Goal: Subscribe to service/newsletter

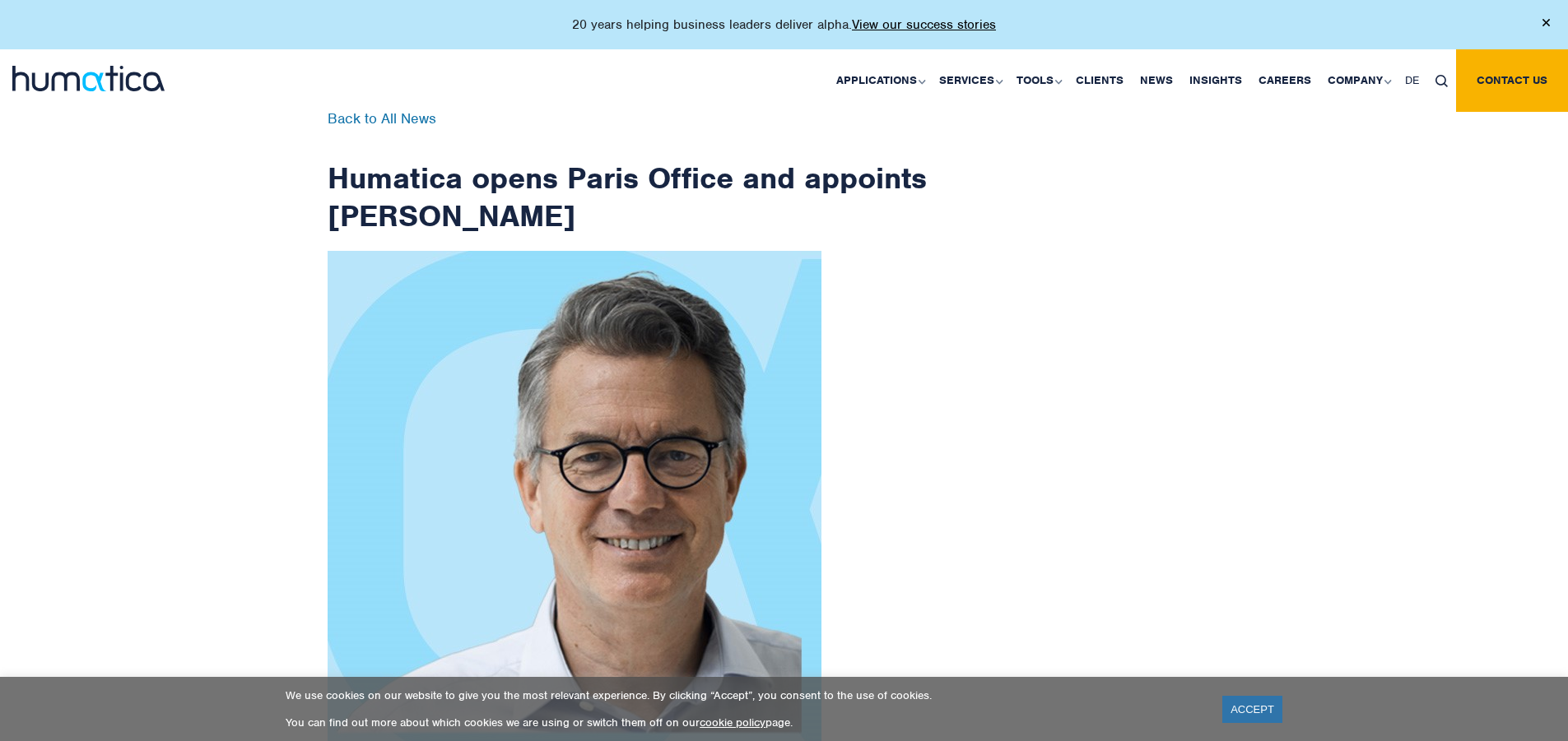
scroll to position [2624, 0]
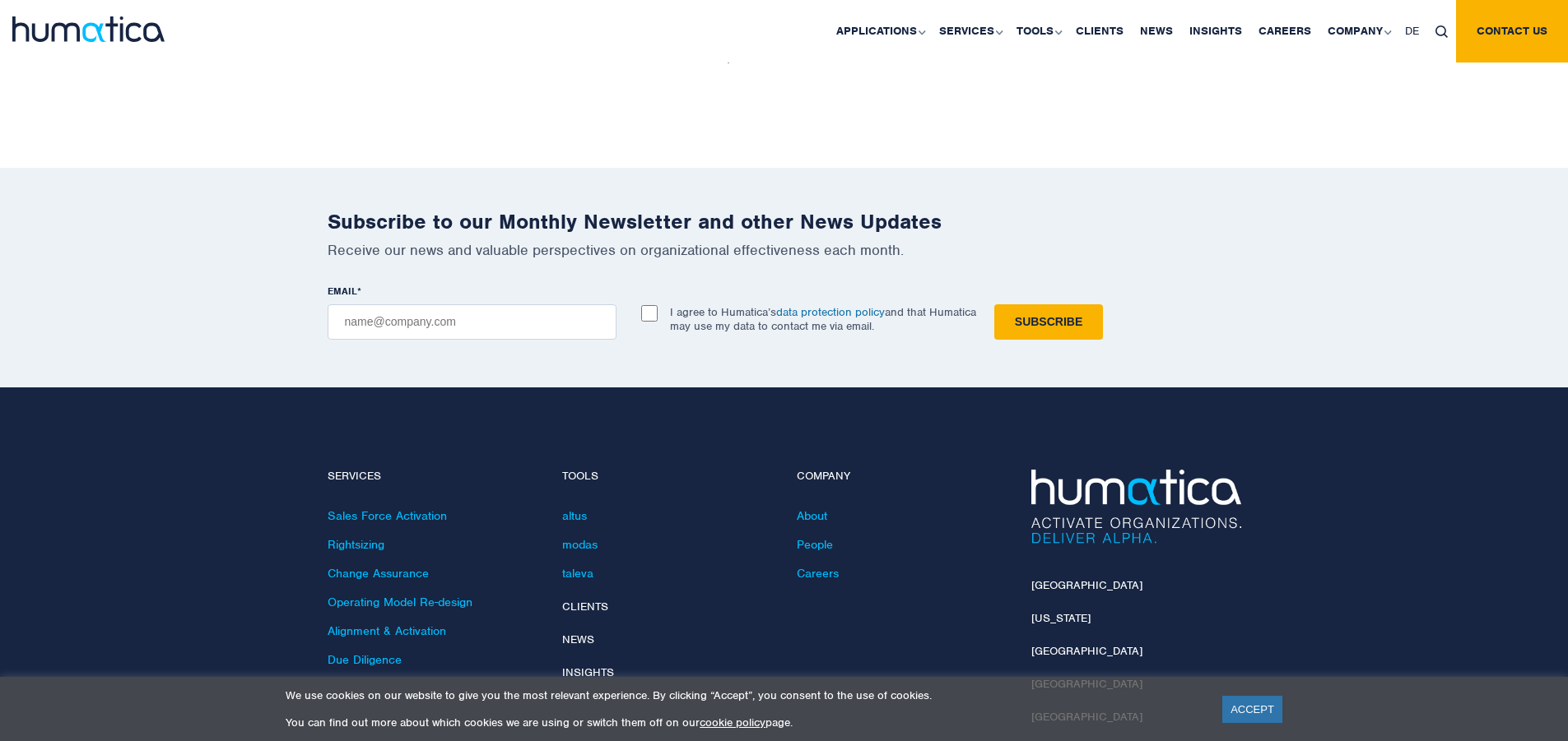
checkbox input "true"
type input "[EMAIL_ADDRESS][DOMAIN_NAME]"
click at [994, 304] on input "Subscribe" at bounding box center [1049, 321] width 109 height 35
